Goal: Complete application form

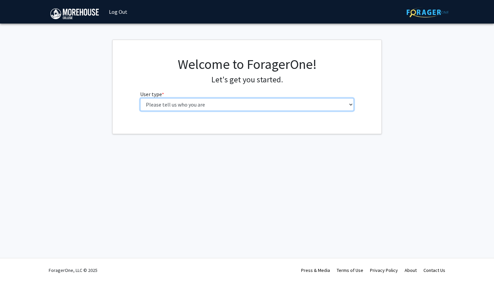
select select "1: undergrad"
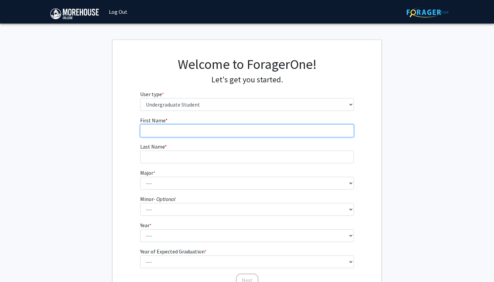
click at [275, 130] on input "First Name * required" at bounding box center [247, 130] width 214 height 13
type input "[PERSON_NAME]"
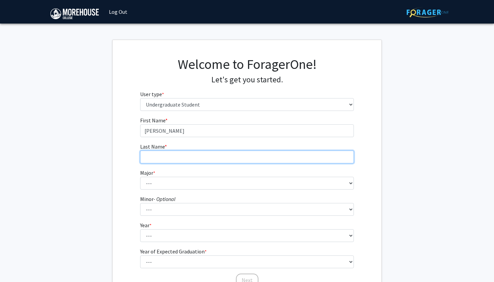
click at [272, 158] on input "Last Name * required" at bounding box center [247, 157] width 214 height 13
type input "[PERSON_NAME]"
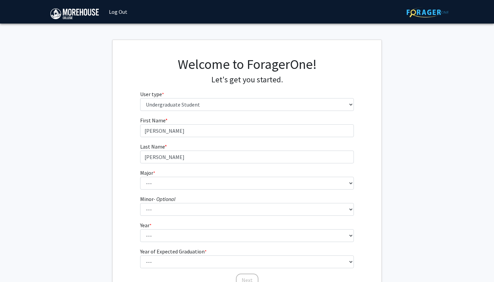
click at [267, 191] on form "First Name * required [PERSON_NAME] Last Name * required [PERSON_NAME] * requir…" at bounding box center [247, 198] width 214 height 164
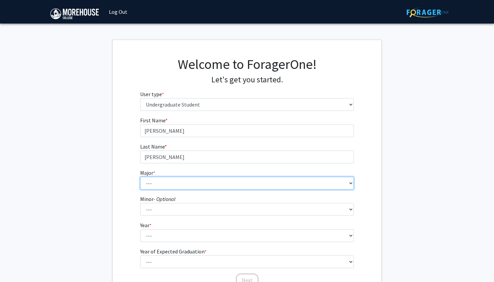
select select "5: 2095"
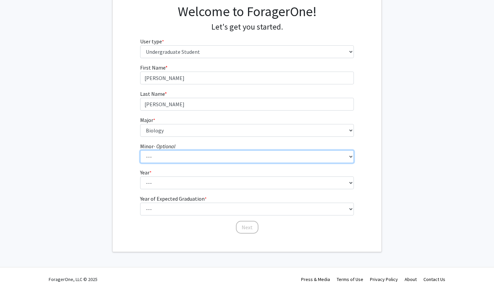
scroll to position [60, 0]
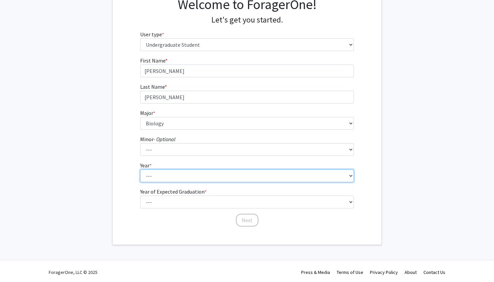
select select "2: sophomore"
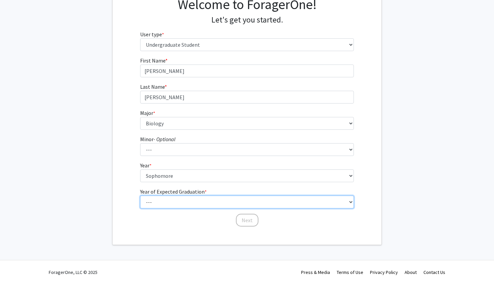
select select "4: 2028"
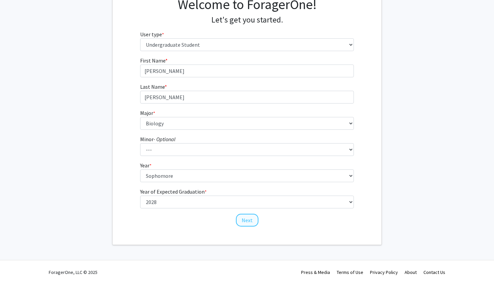
click at [251, 220] on button "Next" at bounding box center [247, 220] width 23 height 13
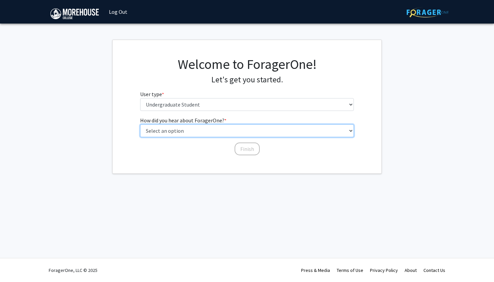
select select "2: faculty_recommendation"
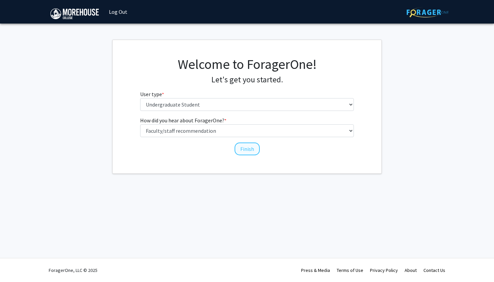
click at [250, 148] on button "Finish" at bounding box center [247, 148] width 25 height 13
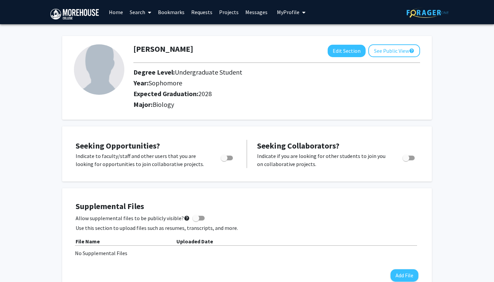
click at [115, 14] on link "Home" at bounding box center [116, 12] width 21 height 24
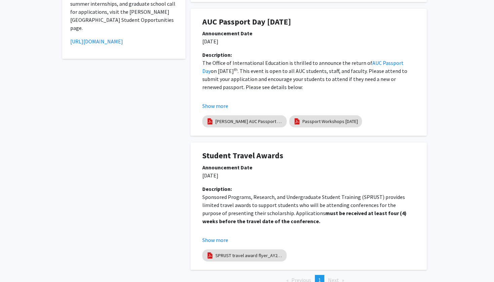
scroll to position [199, 0]
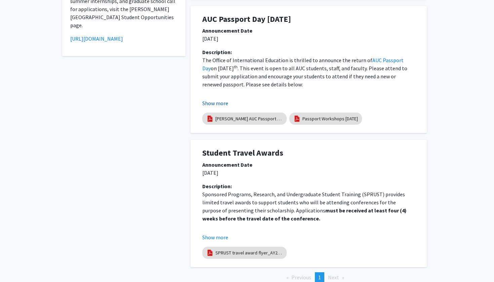
click at [215, 104] on button "Show more" at bounding box center [215, 103] width 26 height 8
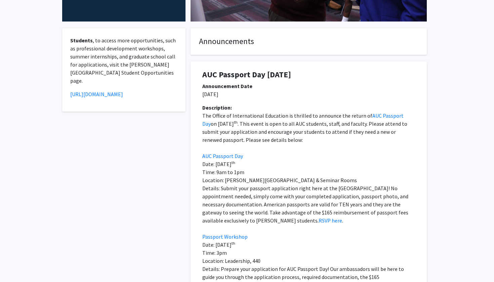
scroll to position [48, 0]
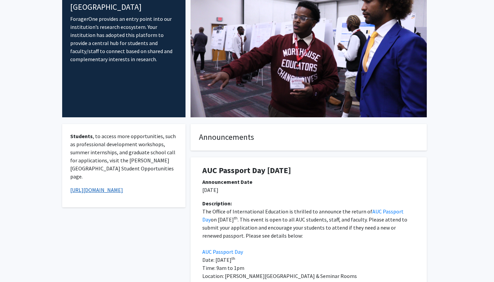
click at [123, 187] on link "[URL][DOMAIN_NAME]" at bounding box center [96, 190] width 53 height 7
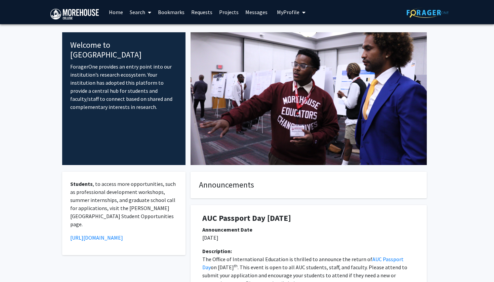
scroll to position [0, 0]
click at [226, 10] on link "Projects" at bounding box center [229, 12] width 26 height 24
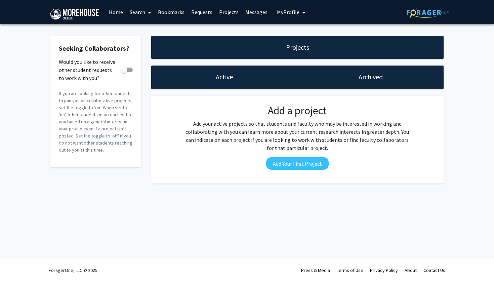
click at [150, 16] on span at bounding box center [148, 13] width 6 height 24
click at [121, 14] on link "Home" at bounding box center [116, 12] width 21 height 24
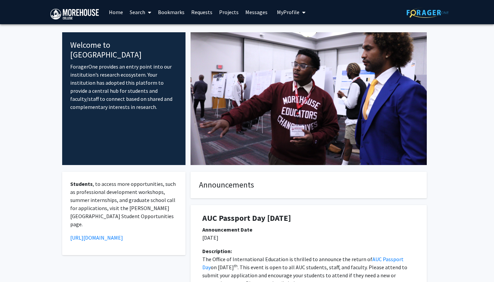
click at [148, 17] on span at bounding box center [148, 13] width 6 height 24
click at [151, 48] on span "Students" at bounding box center [146, 44] width 41 height 13
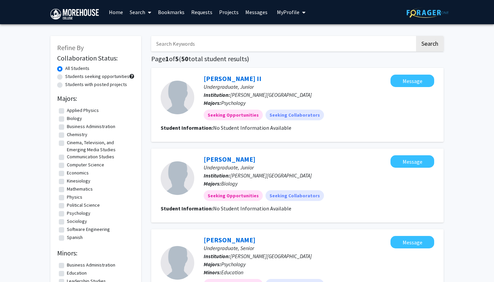
click at [117, 13] on link "Home" at bounding box center [116, 12] width 21 height 24
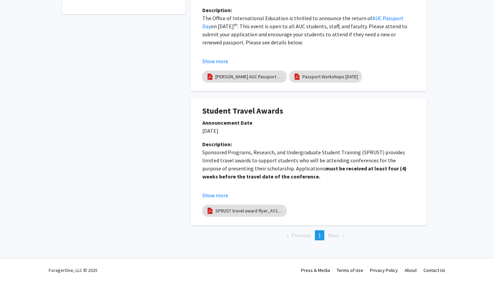
scroll to position [241, 0]
